Goal: Information Seeking & Learning: Learn about a topic

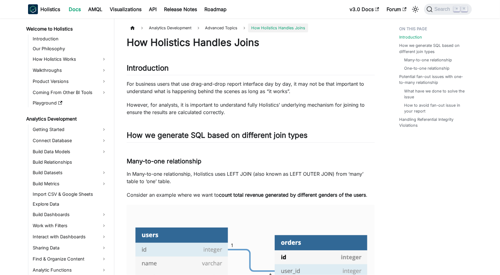
scroll to position [103, 0]
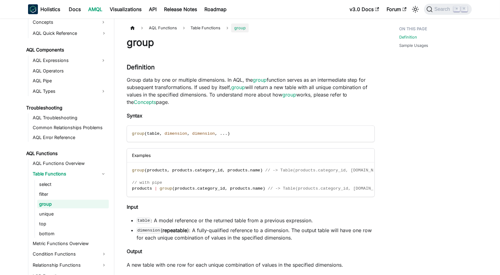
scroll to position [322, 0]
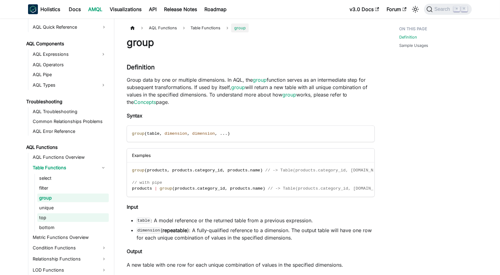
click at [44, 219] on link "top" at bounding box center [72, 217] width 71 height 9
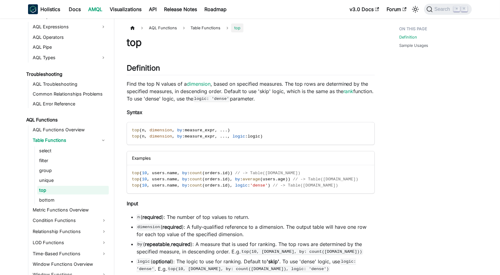
scroll to position [350, 0]
click at [63, 167] on link "group" at bounding box center [72, 169] width 71 height 9
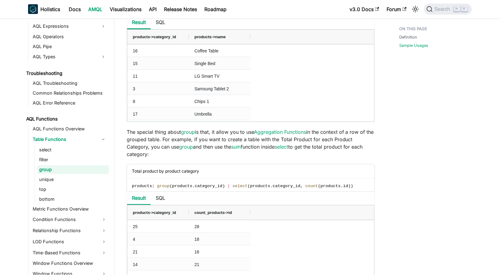
scroll to position [295, 0]
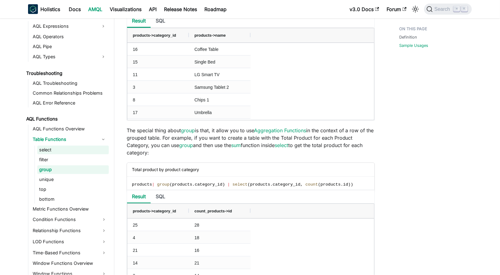
click at [64, 149] on link "select" at bounding box center [72, 150] width 71 height 9
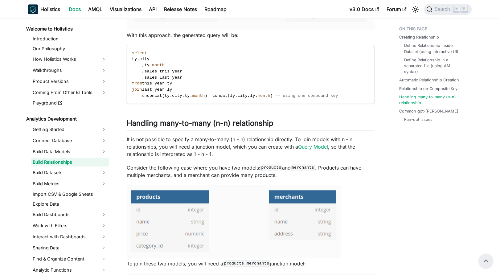
scroll to position [974, 0]
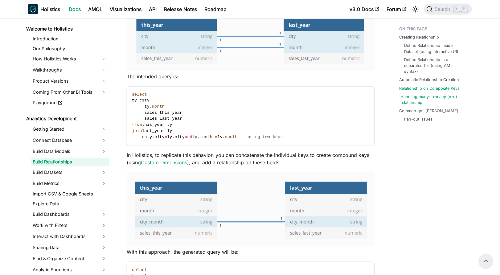
click at [434, 98] on link "Handling many-to-many (n-n) relationship" at bounding box center [435, 100] width 69 height 12
